Goal: Check status: Check status

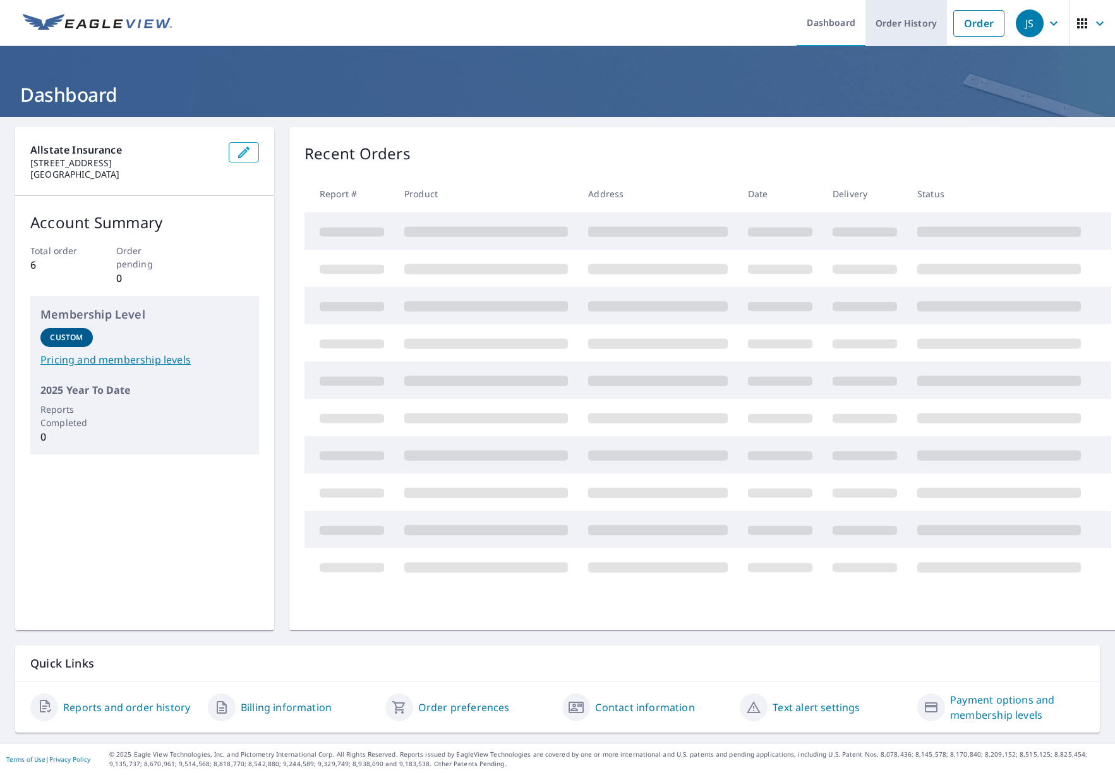
click at [921, 32] on link "Order History" at bounding box center [907, 23] width 82 height 46
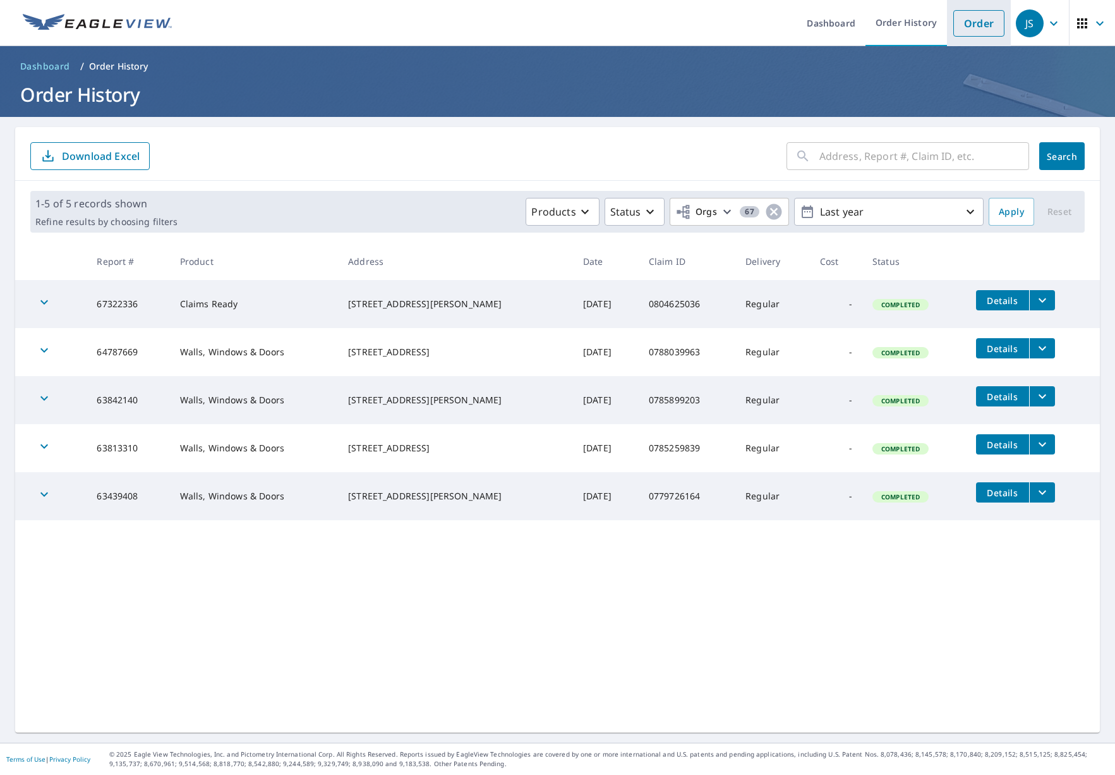
click at [953, 33] on link "Order" at bounding box center [978, 23] width 51 height 27
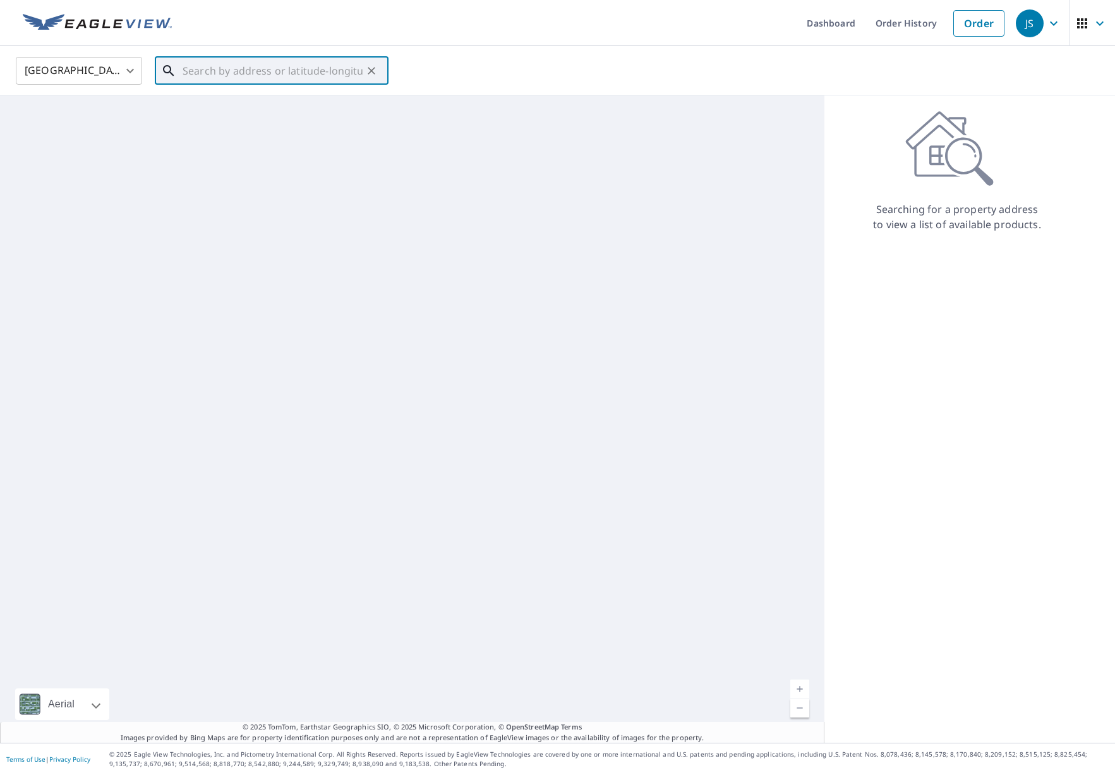
click at [246, 77] on input "text" at bounding box center [273, 70] width 180 height 35
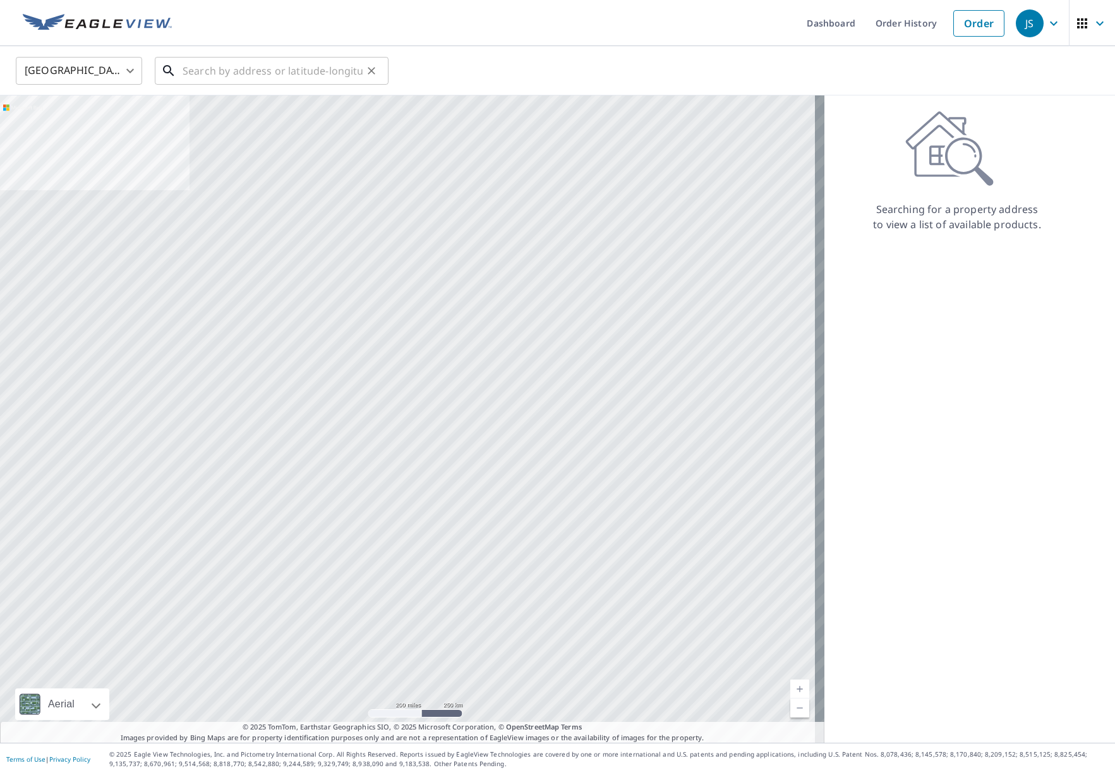
click at [254, 76] on input "text" at bounding box center [273, 70] width 180 height 35
paste input "1741 COUNTY ROAD 5 NW"
type input "1741 COUNTY ROAD 5 NW"
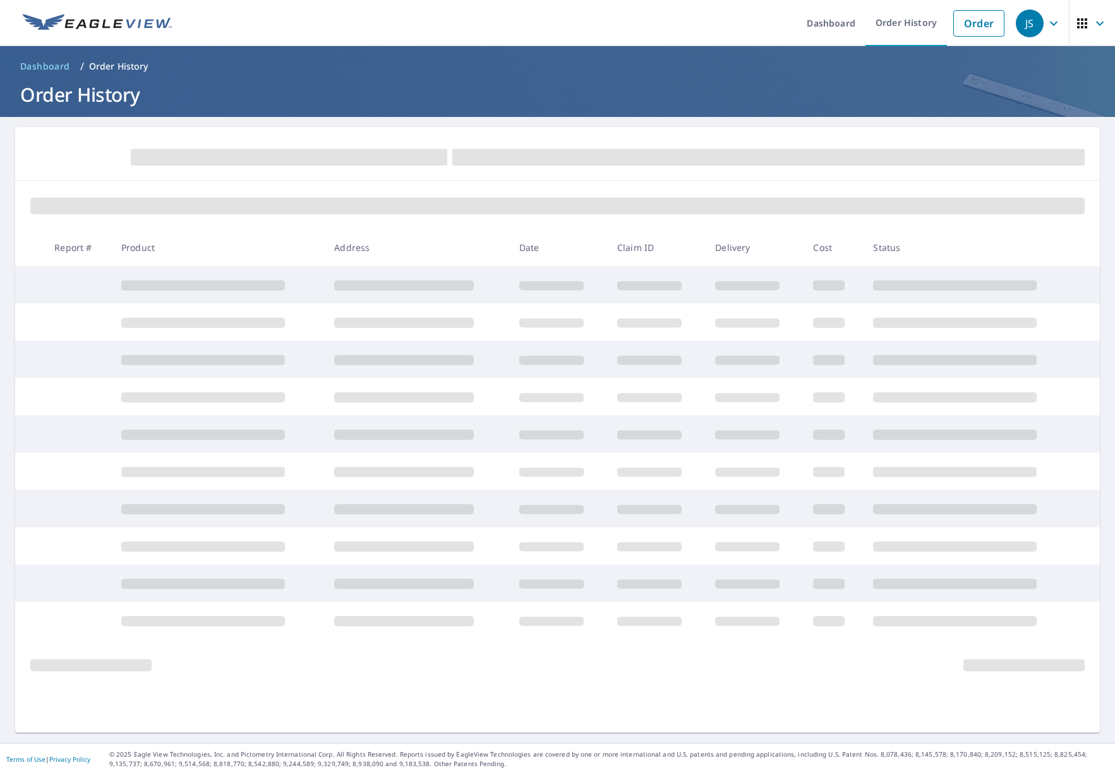
drag, startPoint x: 891, startPoint y: 135, endPoint x: 909, endPoint y: 99, distance: 40.1
click at [890, 135] on div at bounding box center [557, 154] width 1085 height 54
click at [977, 20] on link "Order" at bounding box center [978, 23] width 51 height 27
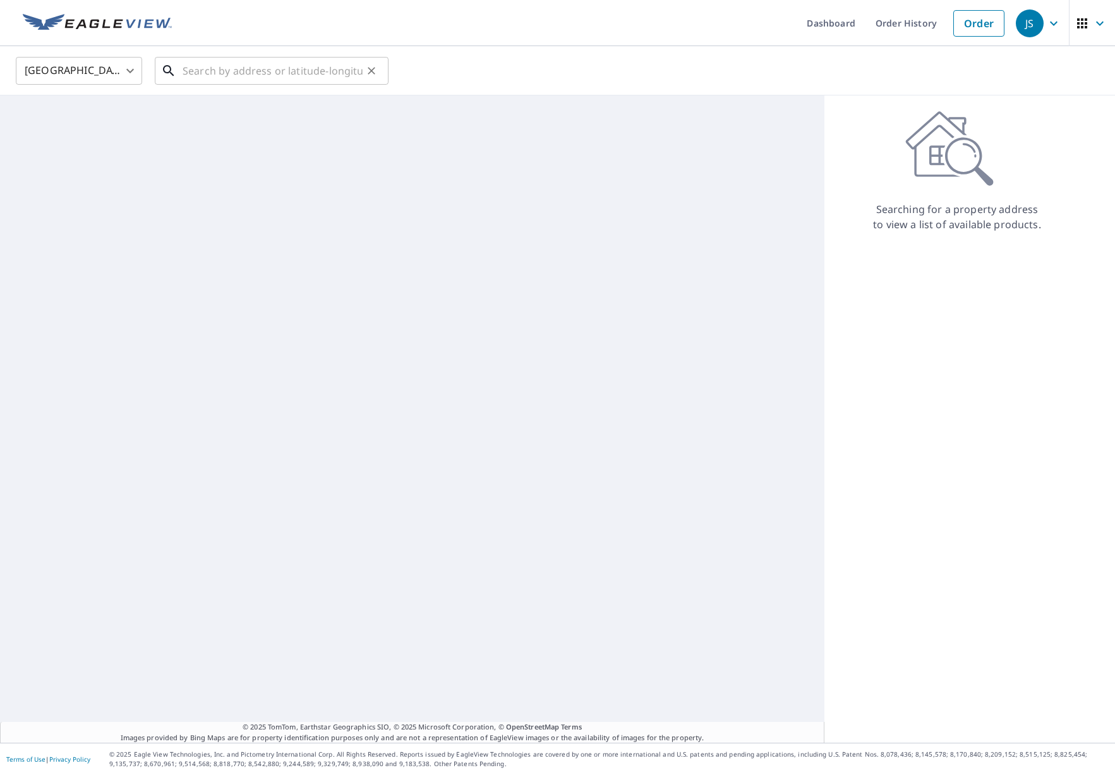
click at [286, 54] on input "text" at bounding box center [273, 70] width 180 height 35
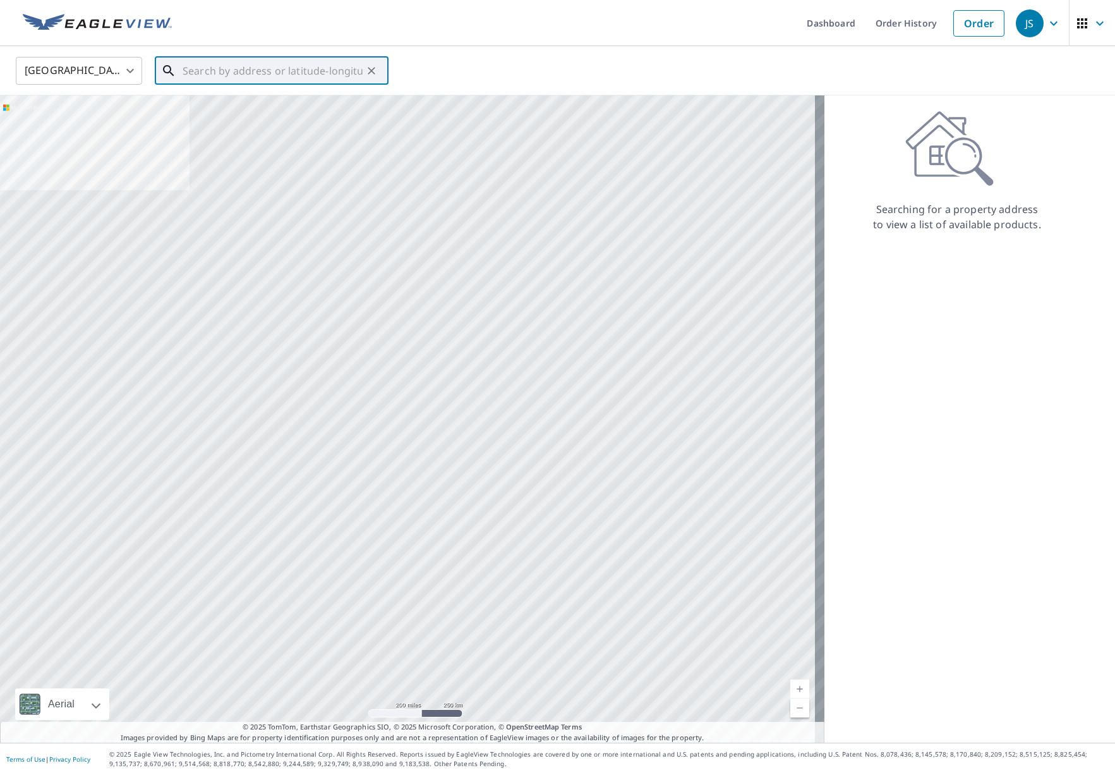
click at [267, 66] on input "text" at bounding box center [273, 70] width 180 height 35
paste input "1741 COUNTY ROAD 5 NW"
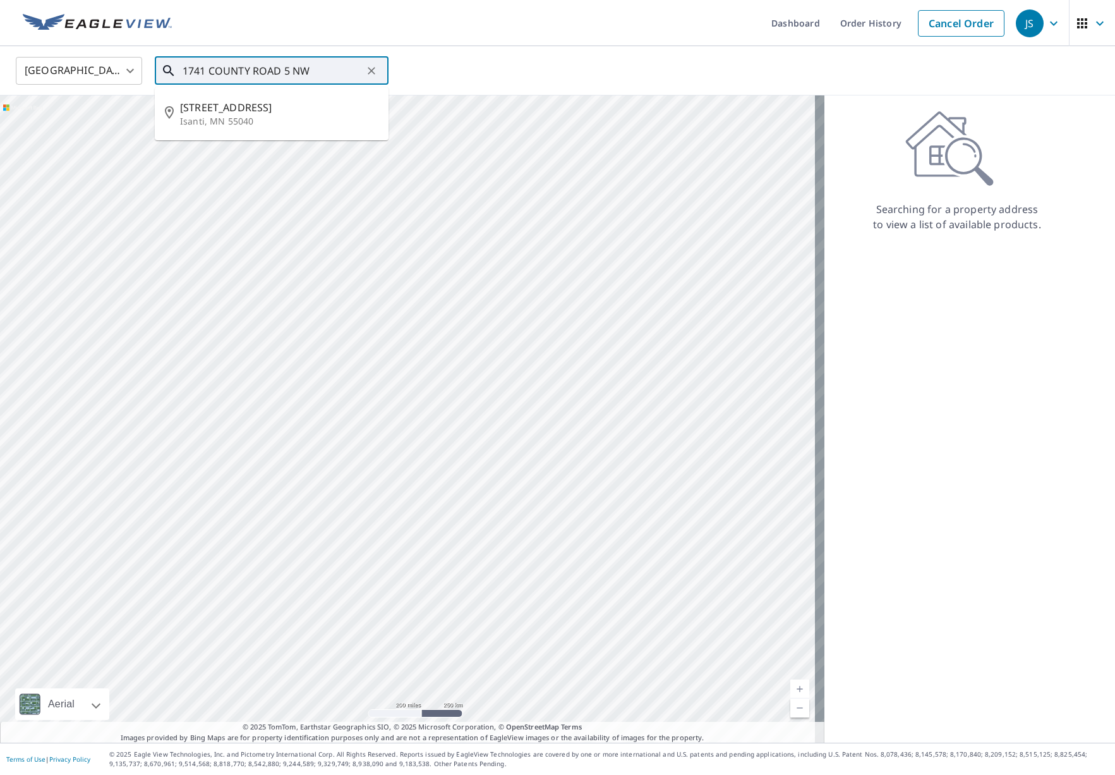
click at [205, 69] on input "1741 COUNTY ROAD 5 NW" at bounding box center [273, 70] width 180 height 35
click at [215, 107] on span "[STREET_ADDRESS]" at bounding box center [279, 107] width 198 height 15
type input "[STREET_ADDRESS]"
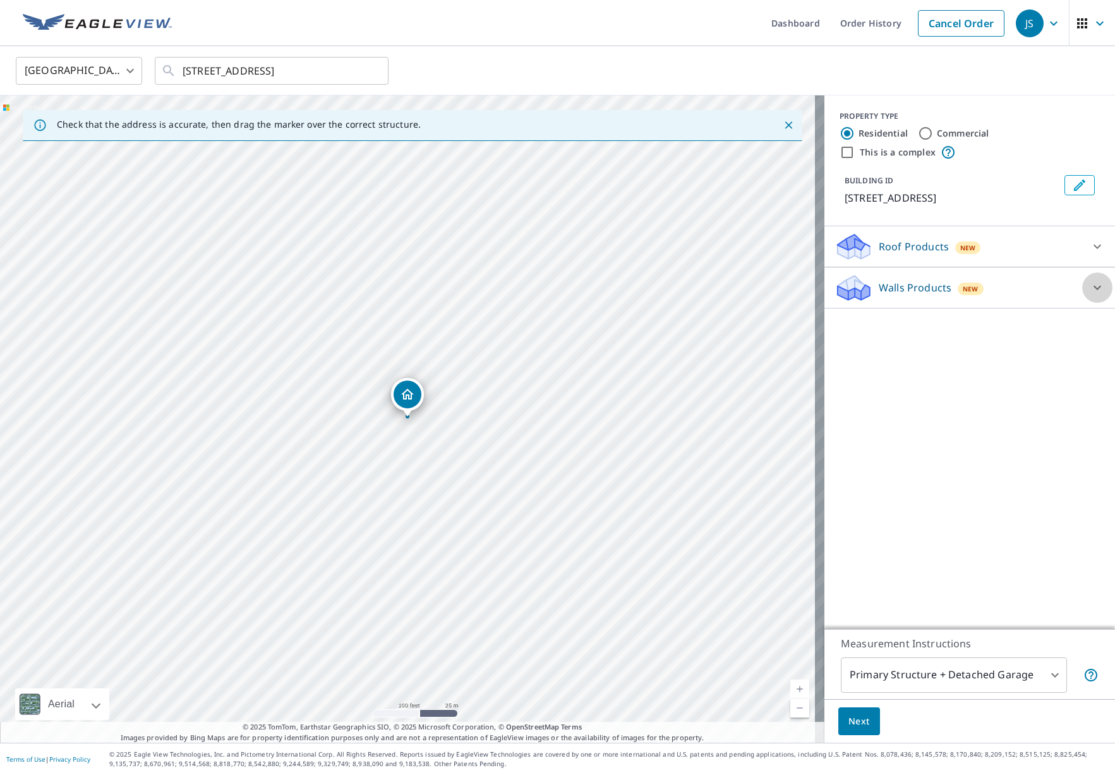
click at [1094, 286] on icon at bounding box center [1098, 288] width 8 height 4
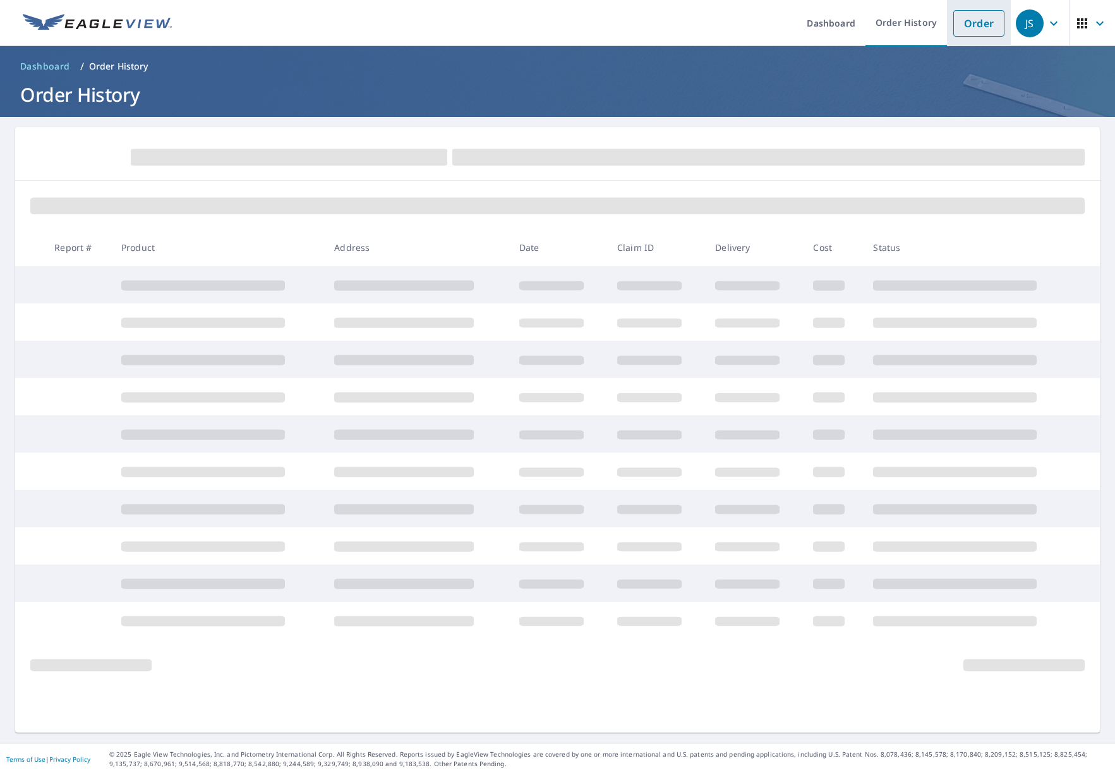
click at [972, 16] on link "Order" at bounding box center [978, 23] width 51 height 27
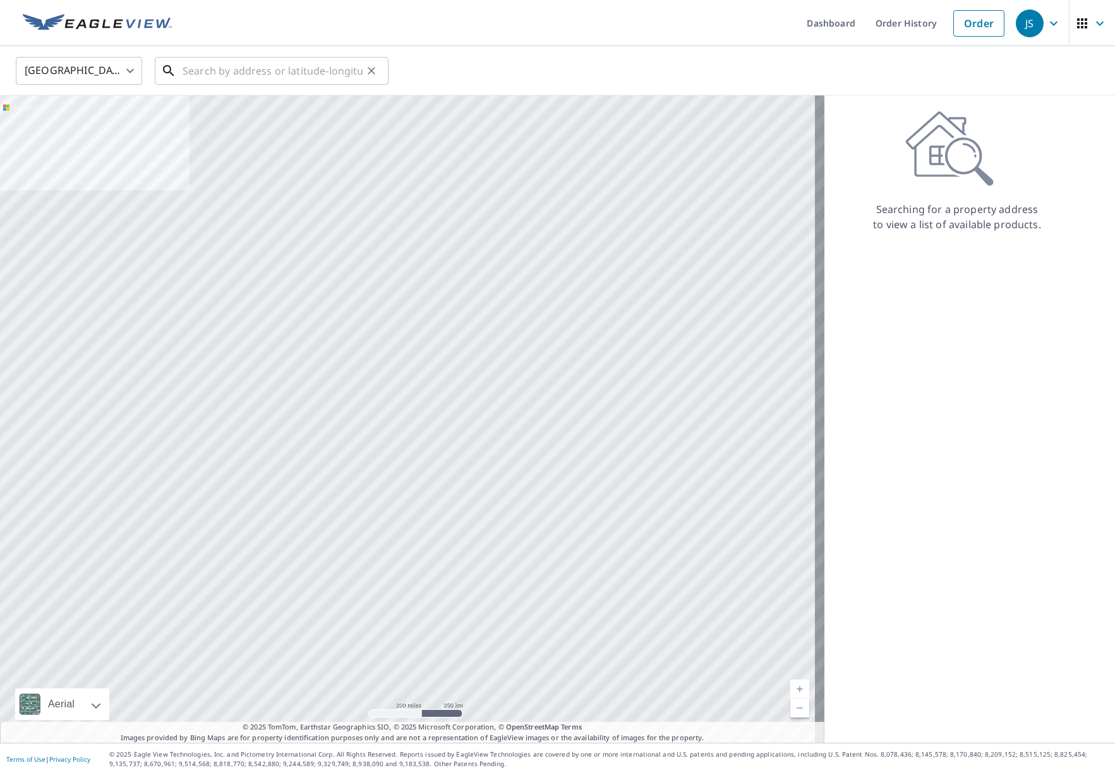
click at [195, 68] on input "text" at bounding box center [273, 70] width 180 height 35
paste input "1741 COUNTY ROAD 5 NW"
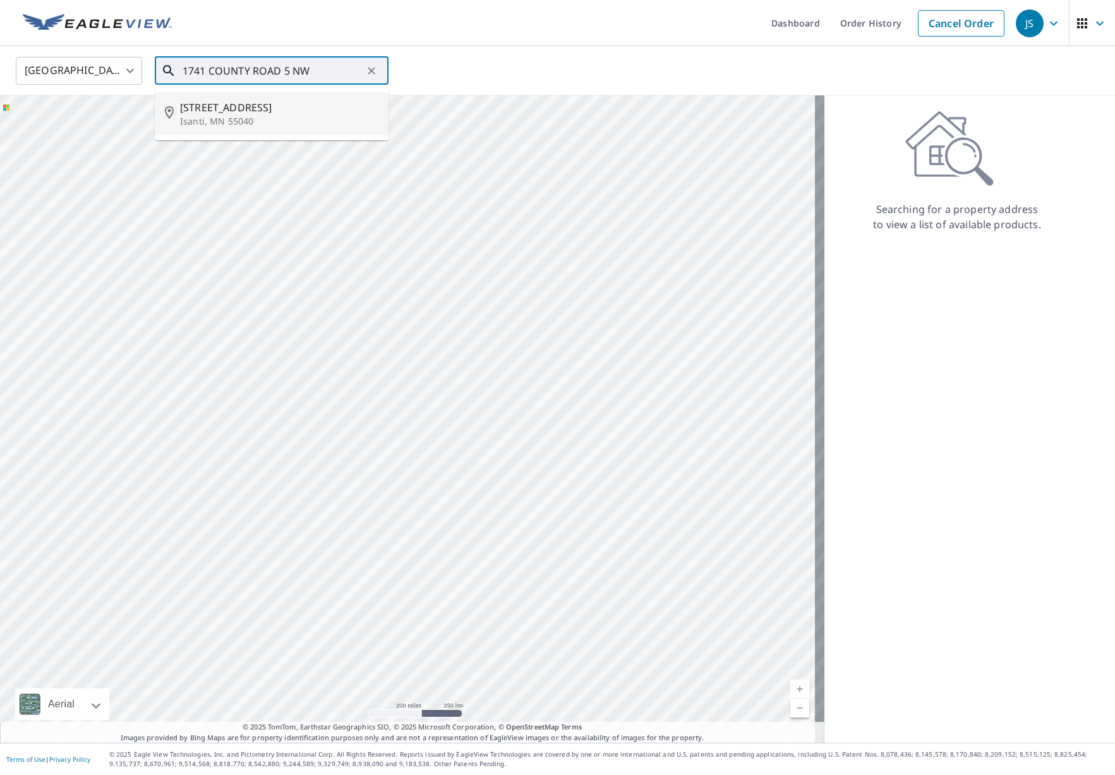
click at [197, 107] on span "[STREET_ADDRESS]" at bounding box center [279, 107] width 198 height 15
type input "[STREET_ADDRESS]"
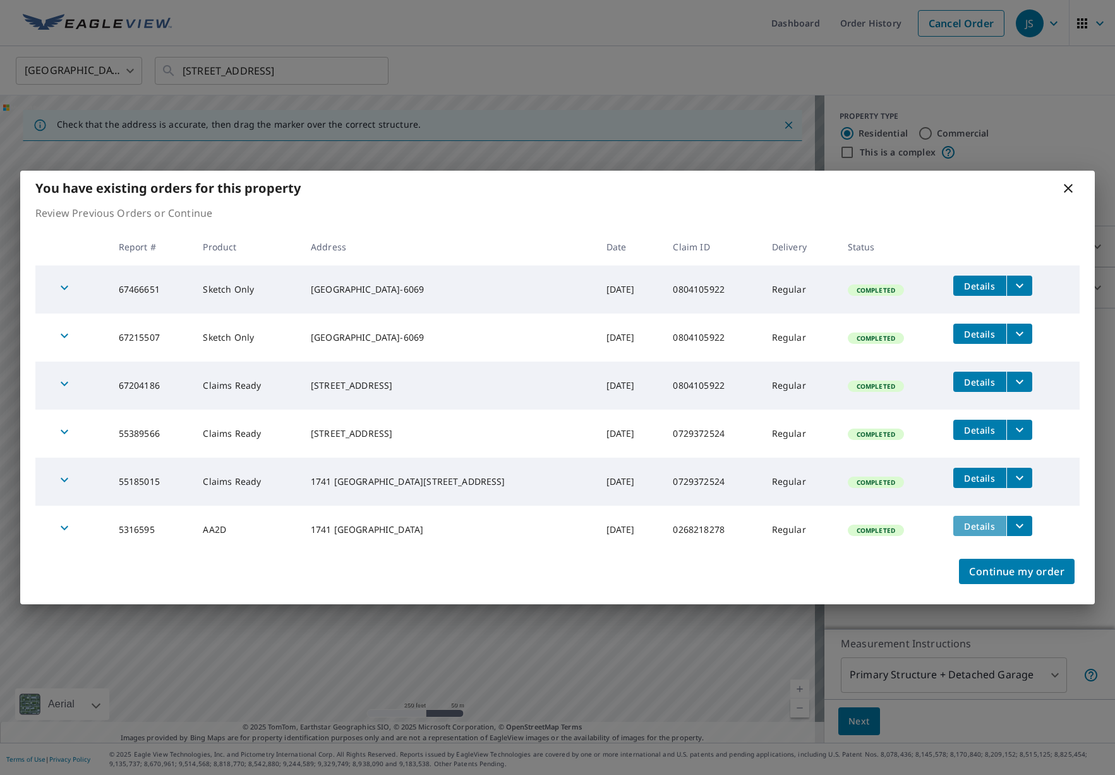
click at [972, 523] on span "Details" at bounding box center [980, 526] width 38 height 12
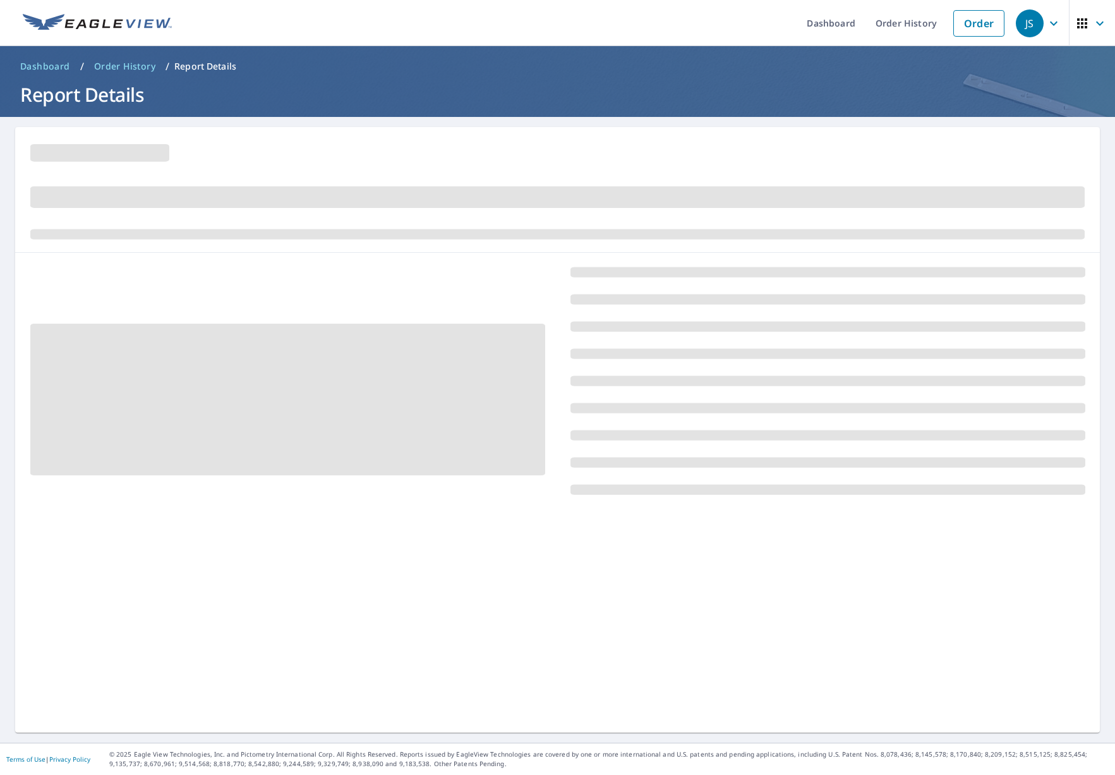
click at [104, 96] on h1 "Report Details" at bounding box center [557, 95] width 1085 height 26
